Goal: Transaction & Acquisition: Purchase product/service

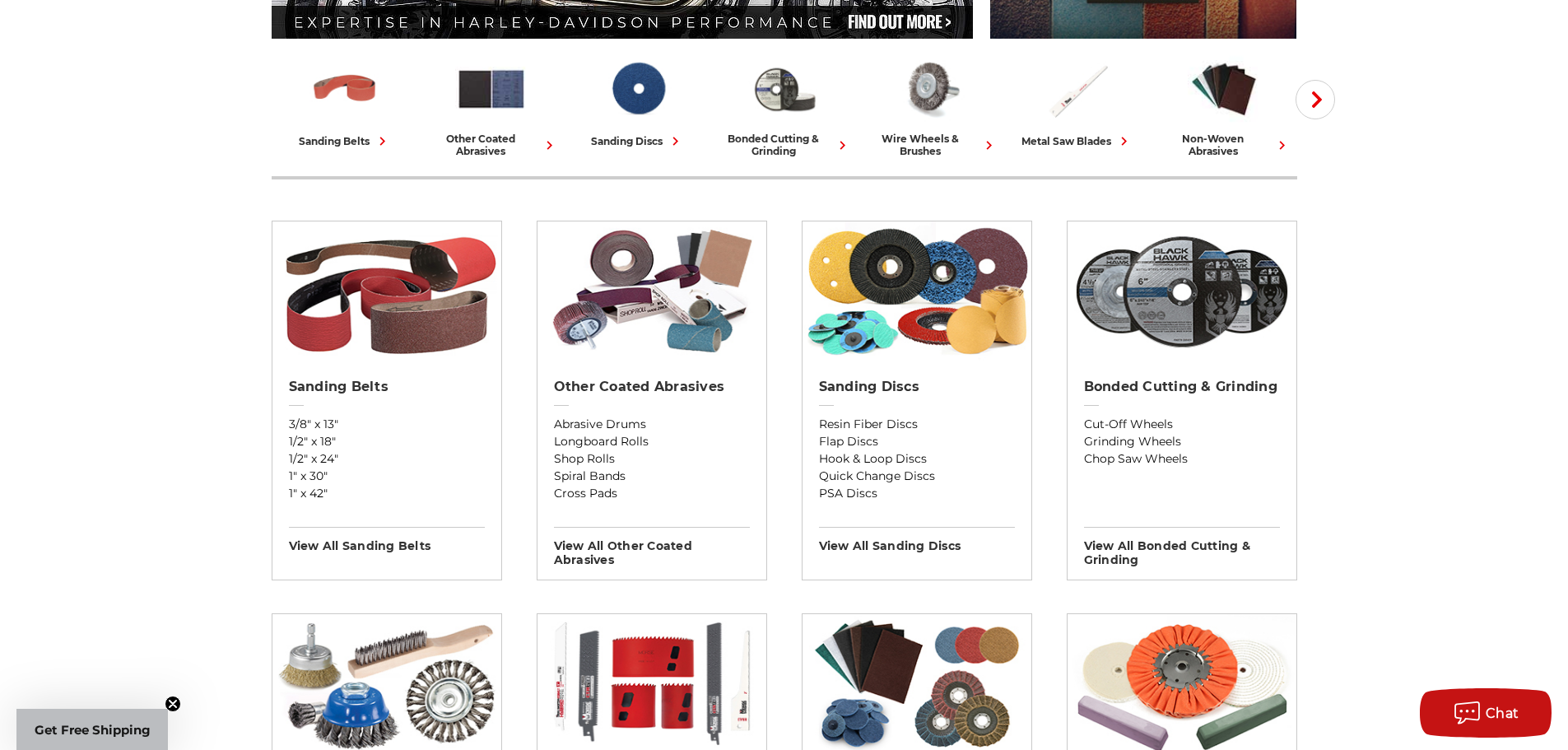
scroll to position [412, 0]
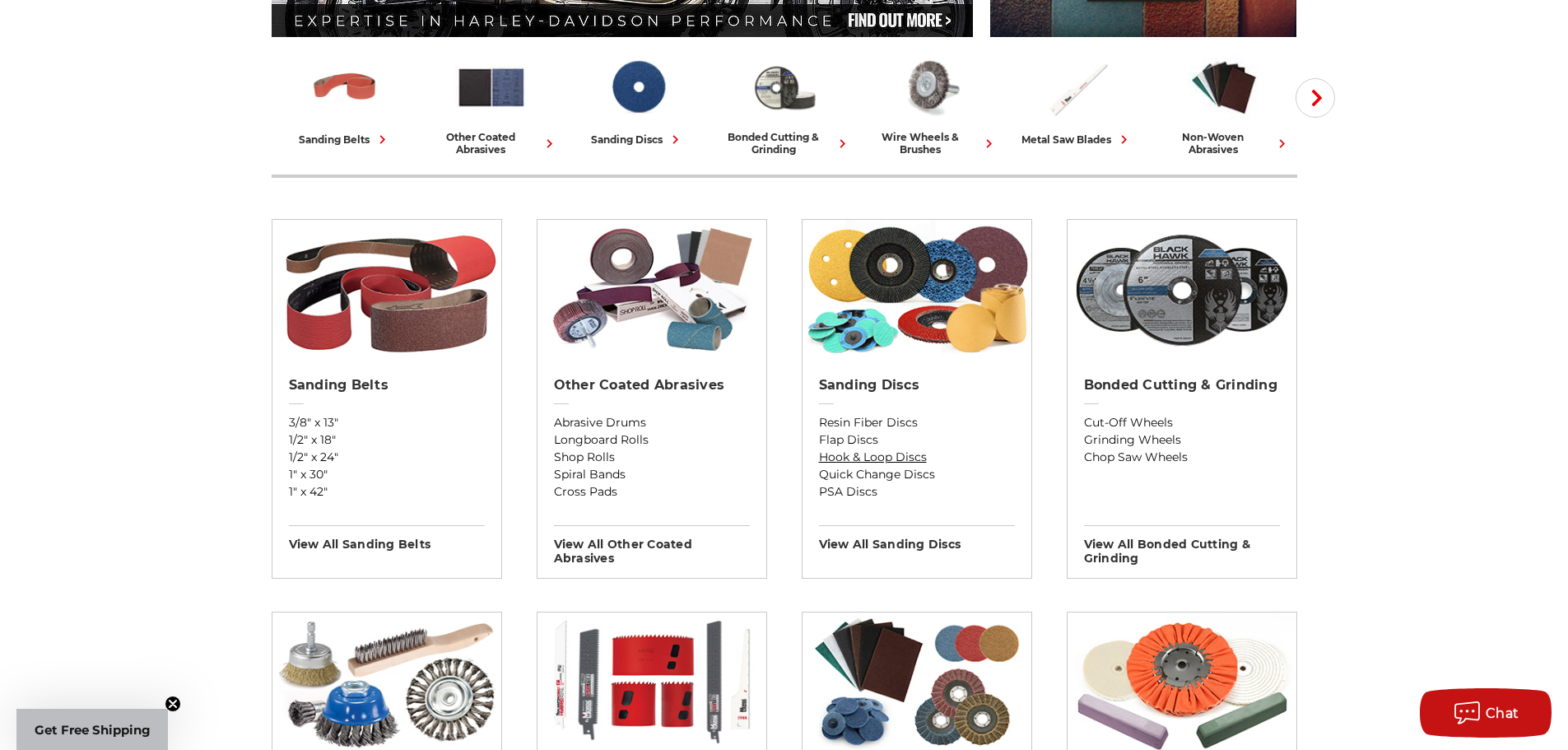
click at [874, 458] on link "Hook & Loop Discs" at bounding box center [917, 457] width 196 height 18
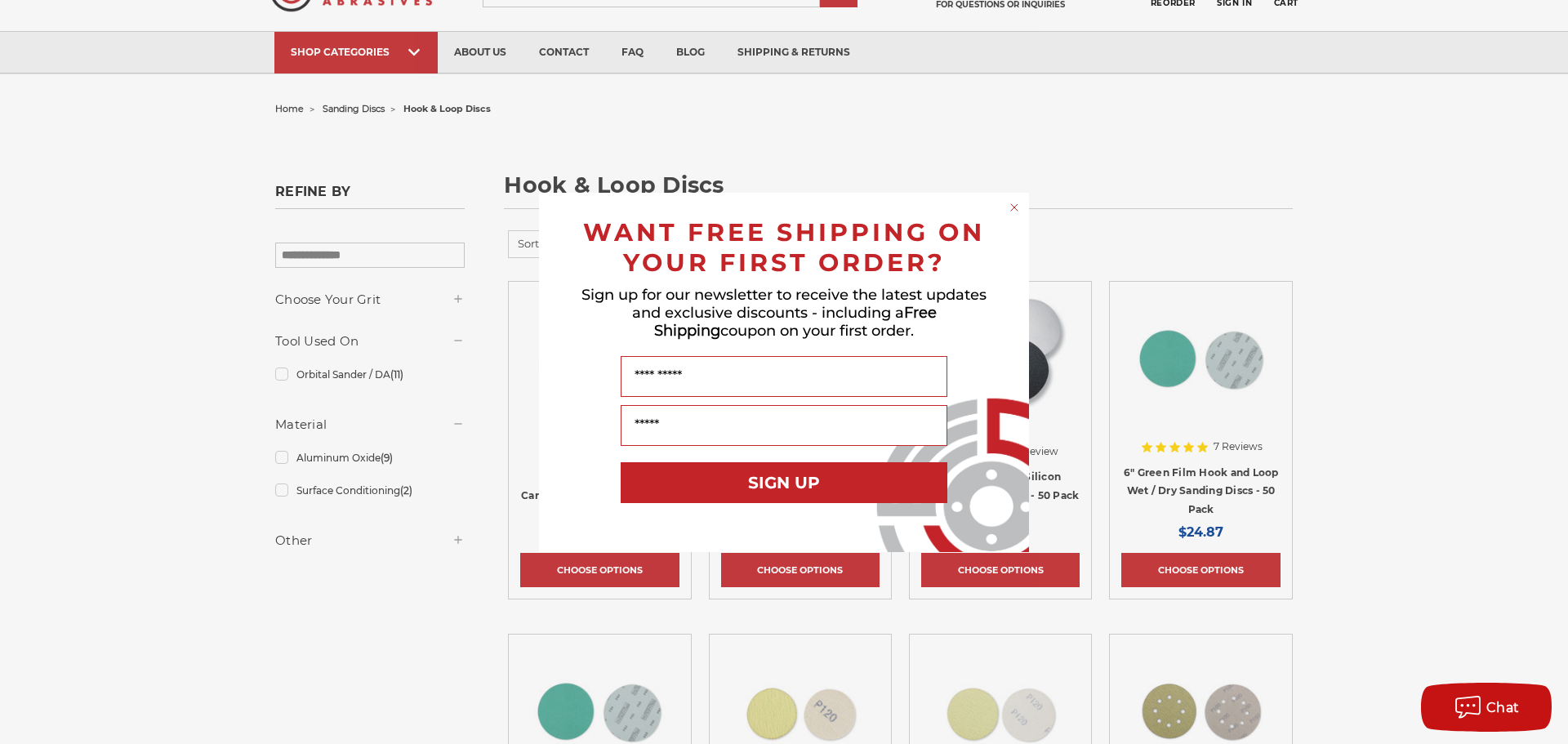
click at [1010, 207] on circle "Close dialog" at bounding box center [1015, 206] width 16 height 16
